Goal: Find specific page/section: Find specific page/section

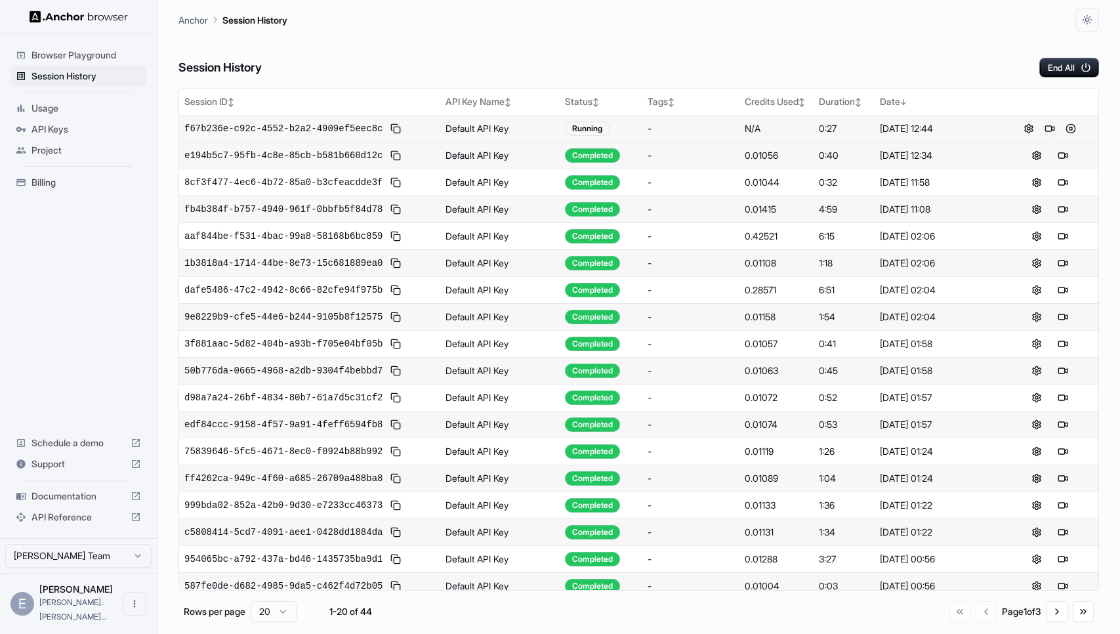
click at [1049, 125] on button at bounding box center [1050, 129] width 16 height 16
click at [1064, 127] on button at bounding box center [1063, 129] width 16 height 16
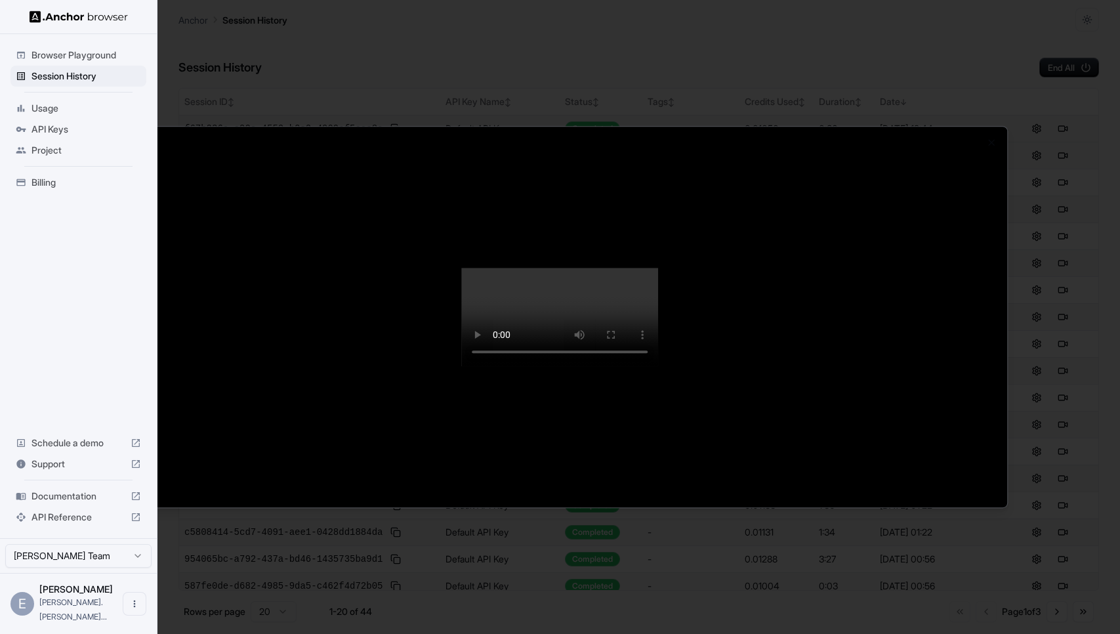
click at [1000, 44] on div at bounding box center [560, 317] width 1120 height 634
